Goal: Complete application form

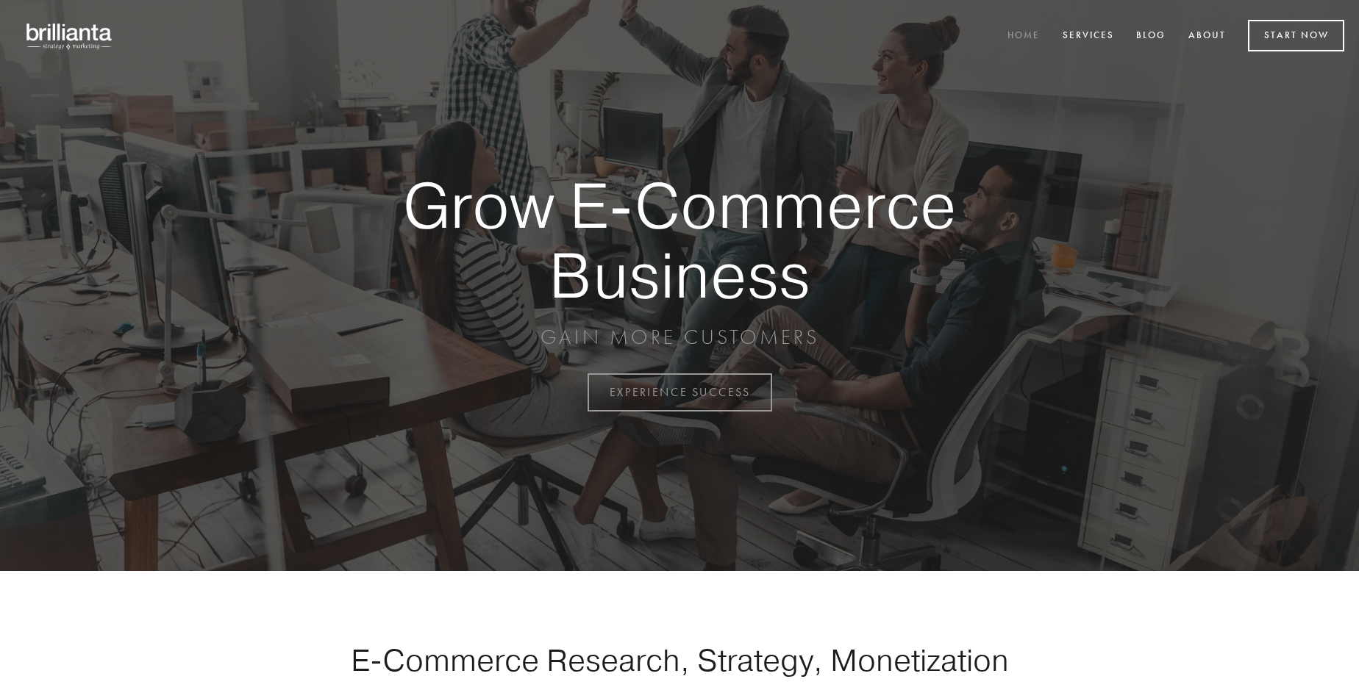
scroll to position [3854, 0]
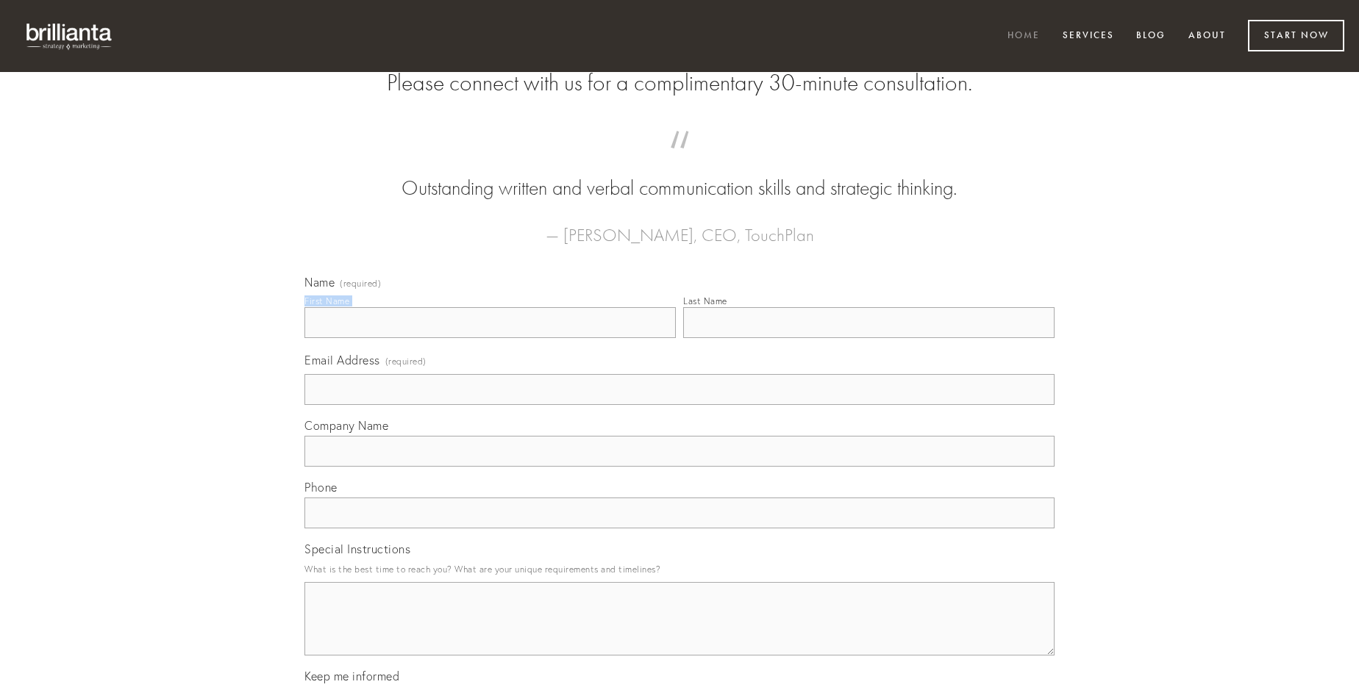
type input "[PERSON_NAME]"
click at [868, 338] on input "Last Name" at bounding box center [868, 322] width 371 height 31
type input "[PERSON_NAME]"
click at [679, 405] on input "Email Address (required)" at bounding box center [679, 389] width 750 height 31
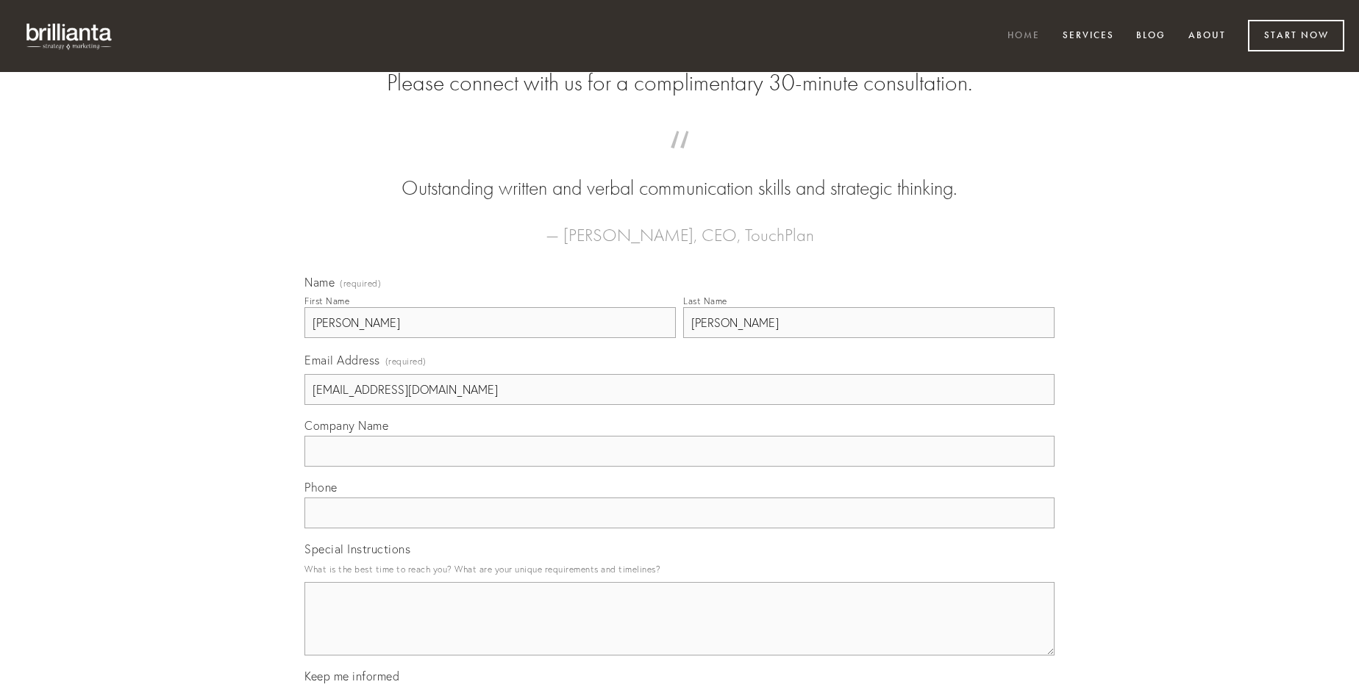
type input "[EMAIL_ADDRESS][DOMAIN_NAME]"
click at [679, 467] on input "Company Name" at bounding box center [679, 451] width 750 height 31
type input "acidus"
click at [679, 529] on input "text" at bounding box center [679, 513] width 750 height 31
click at [679, 632] on textarea "Special Instructions" at bounding box center [679, 619] width 750 height 74
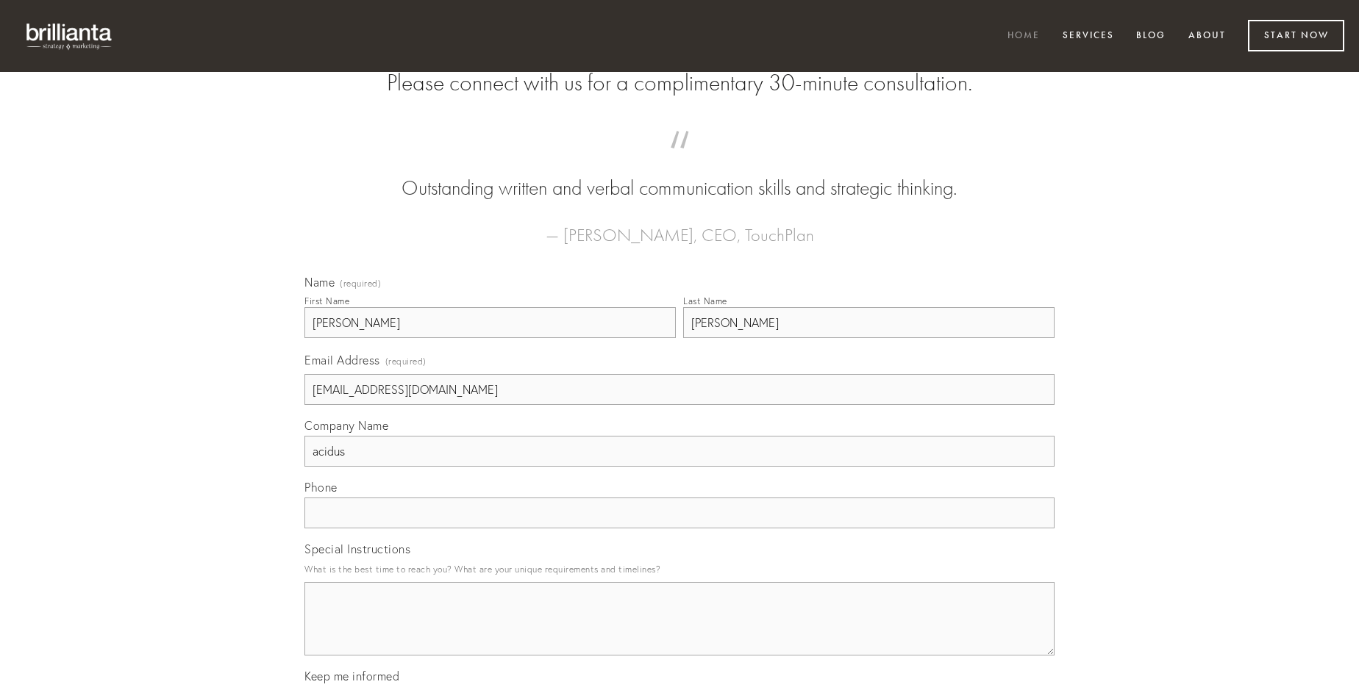
type textarea "b"
